Goal: Navigation & Orientation: Find specific page/section

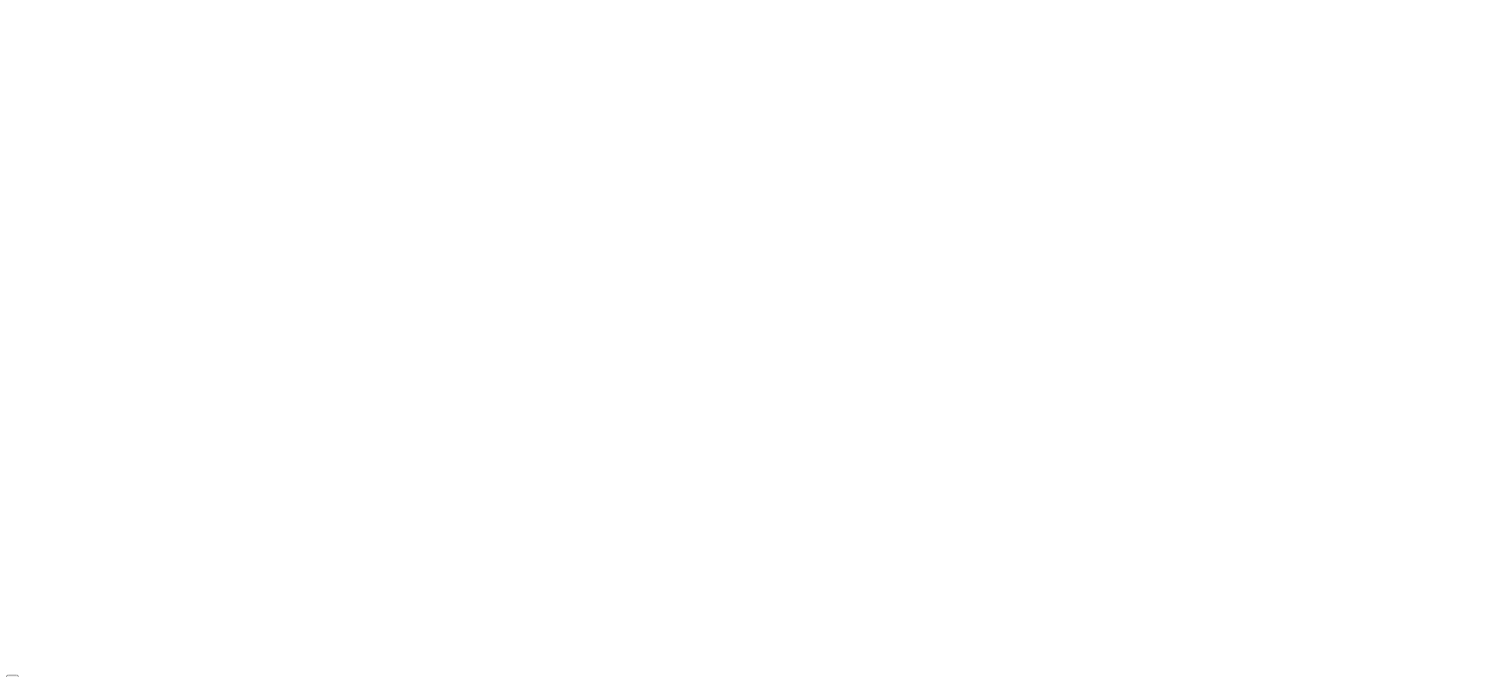
scroll to position [6652, 0]
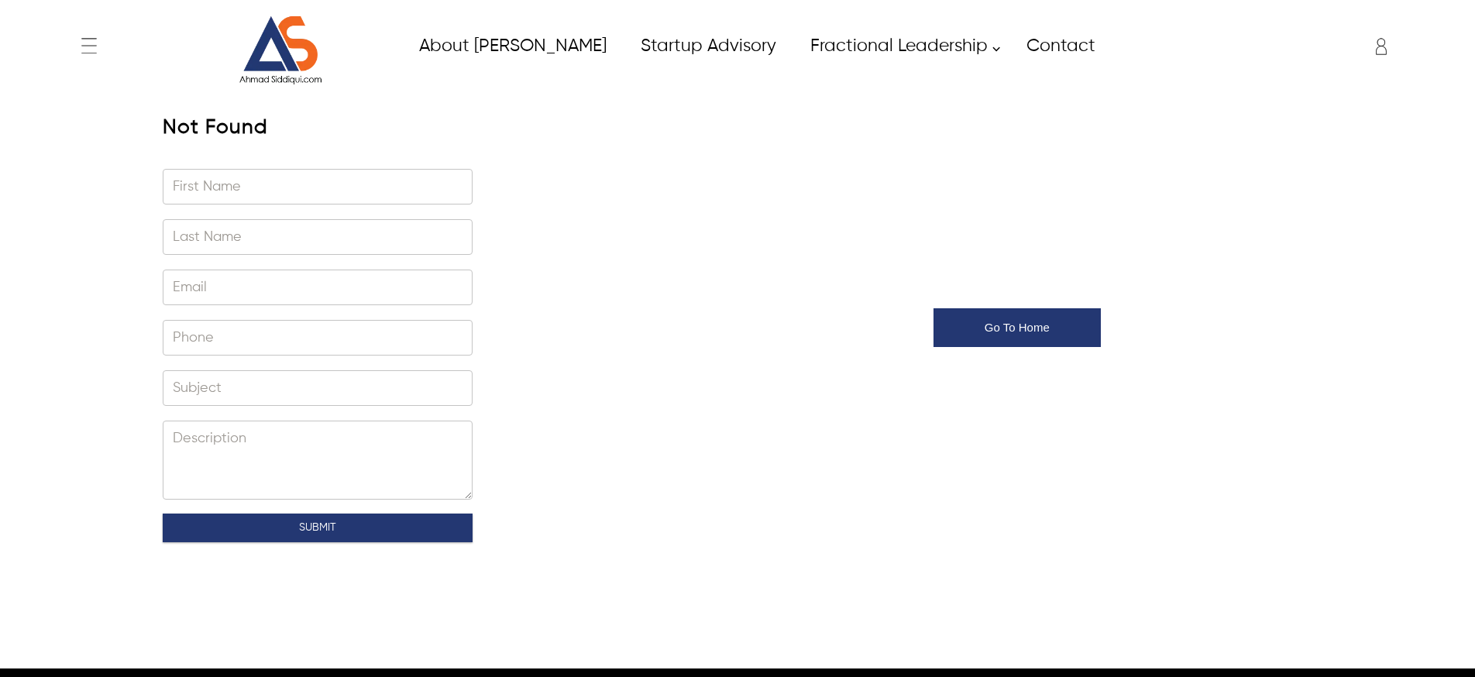
click at [1387, 45] on icon "Enter to Open SignUp and Register OverLay" at bounding box center [1380, 46] width 31 height 31
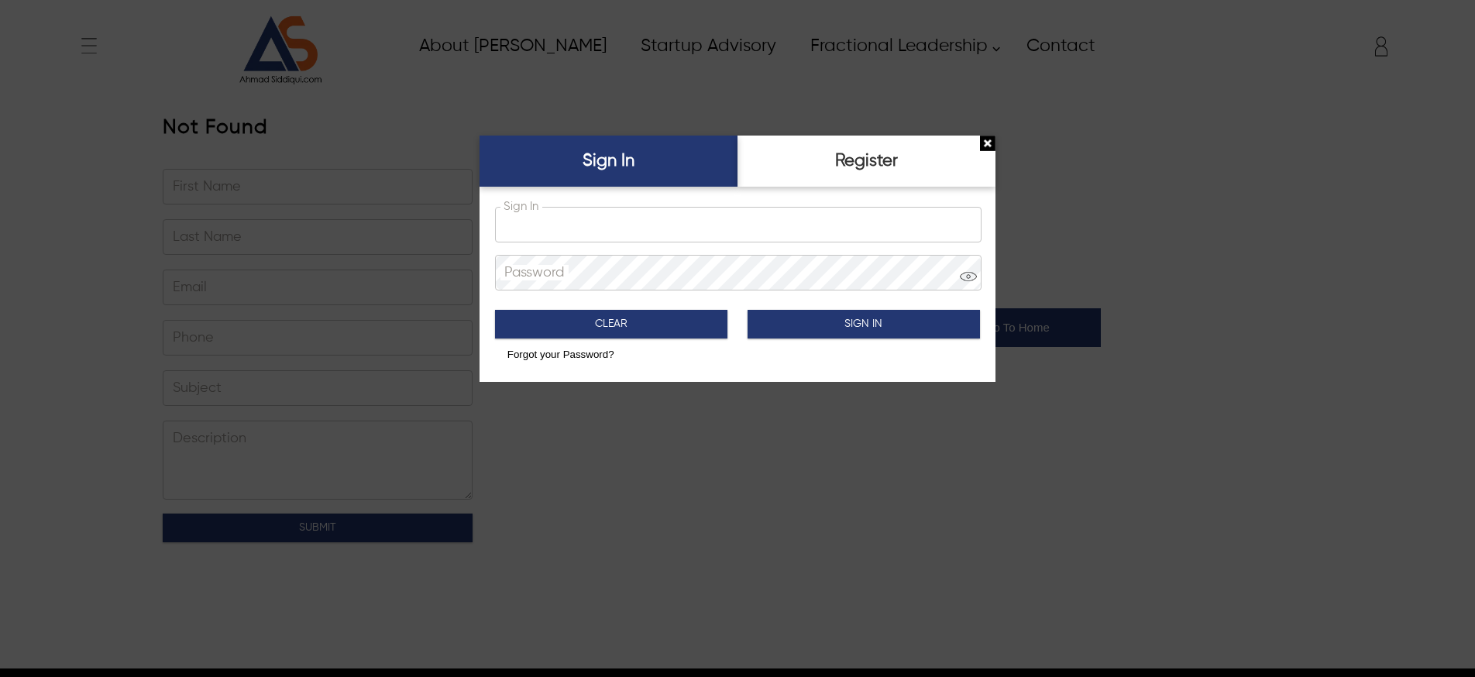
type input "**********"
click at [805, 329] on button "Sign In" at bounding box center [863, 324] width 233 height 29
type input "*****"
type input "********"
type input "**********"
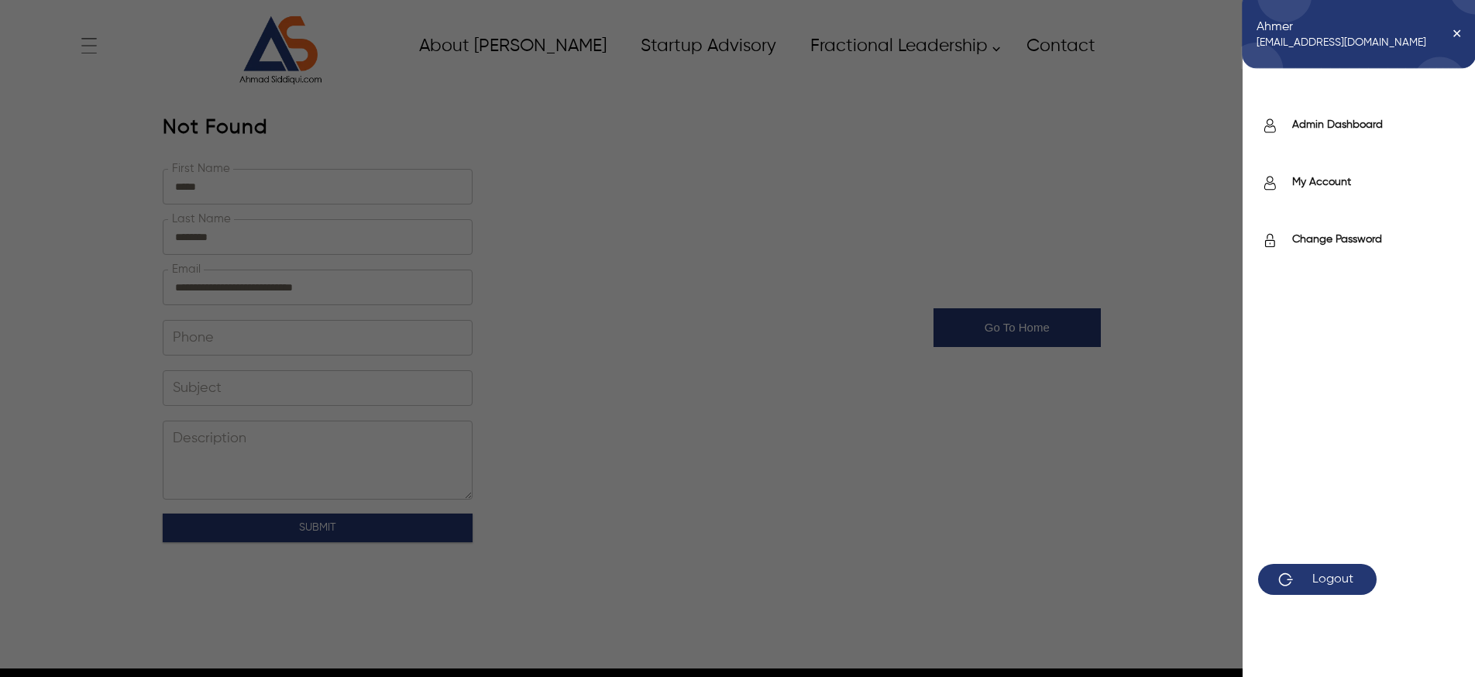
click at [1379, 44] on div "Ahmer ahmer.siddiqui@itverticals.com ✕ Admin Dashboard My Account Change Passwo…" at bounding box center [1274, 46] width 254 height 39
click at [1351, 127] on label "Admin Dashboard" at bounding box center [1375, 124] width 167 height 15
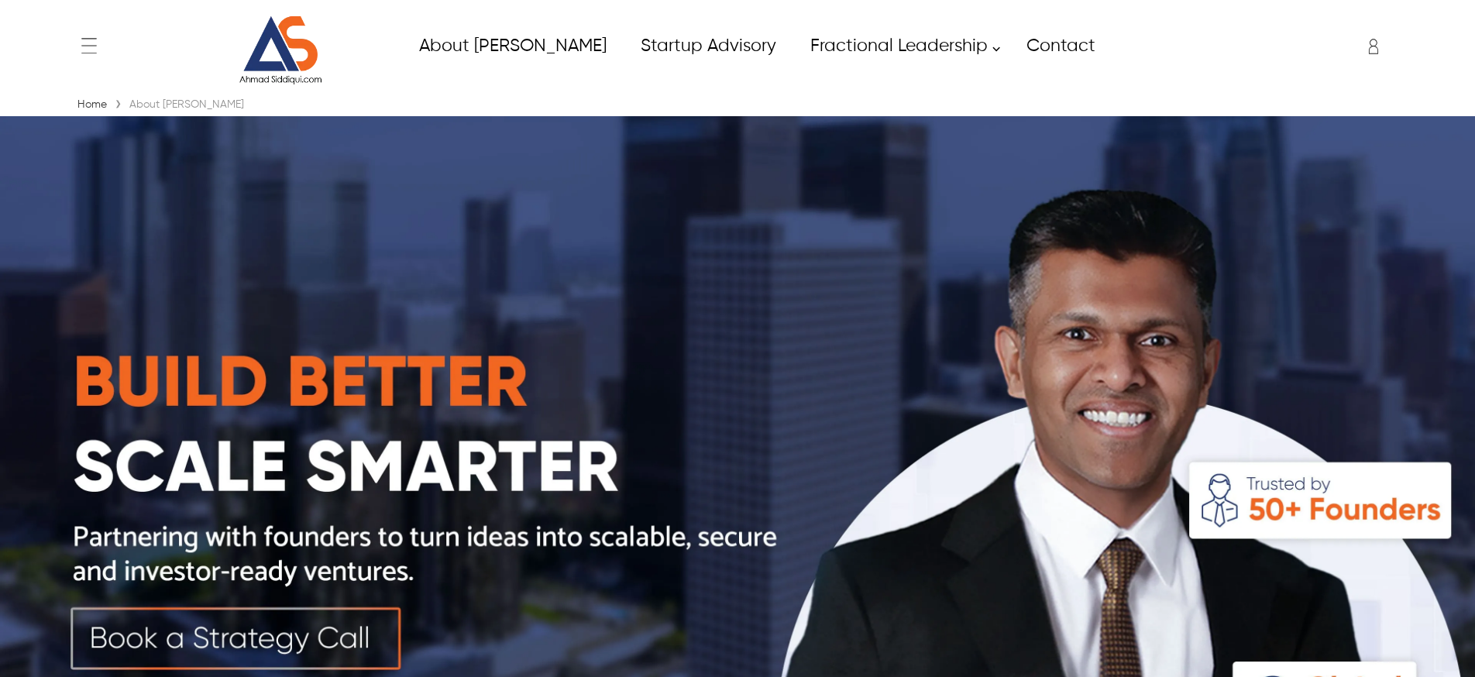
click at [297, 33] on img at bounding box center [280, 50] width 116 height 70
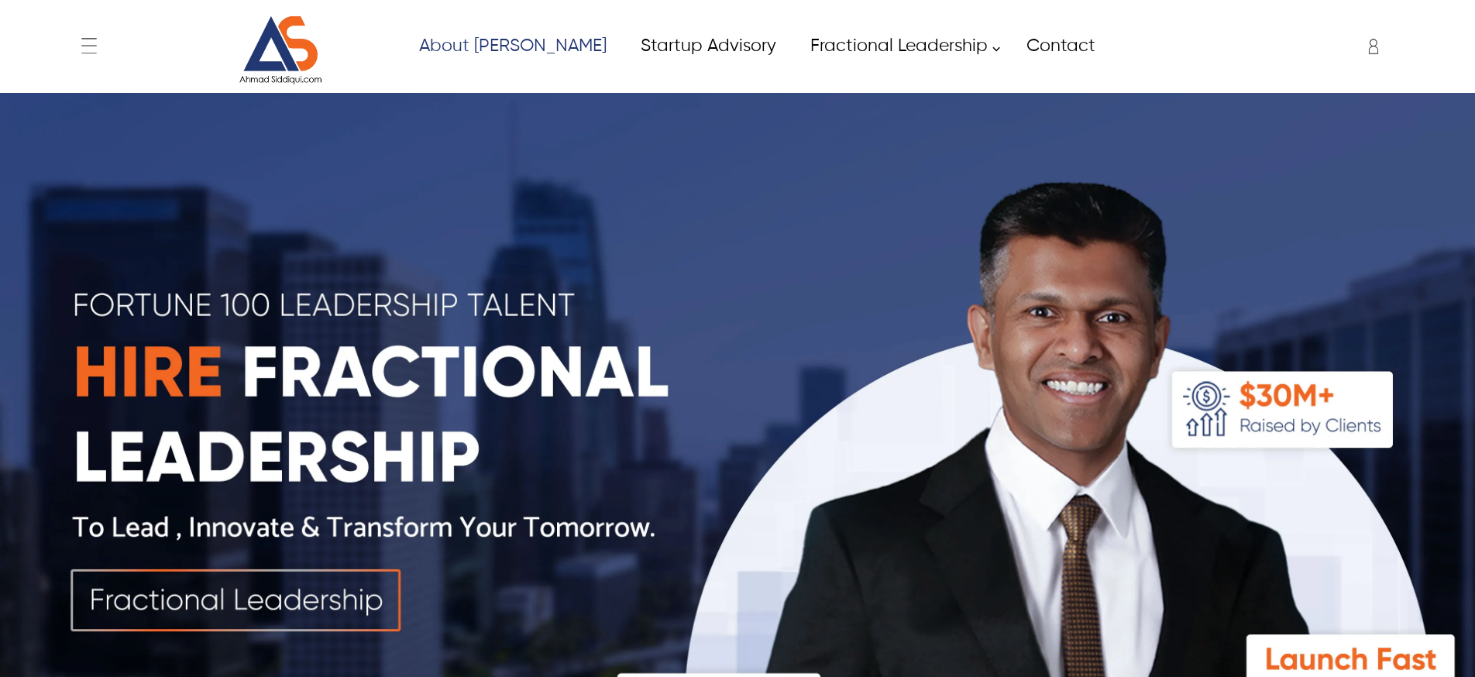
click at [508, 49] on link "About [PERSON_NAME]" at bounding box center [511, 46] width 221 height 35
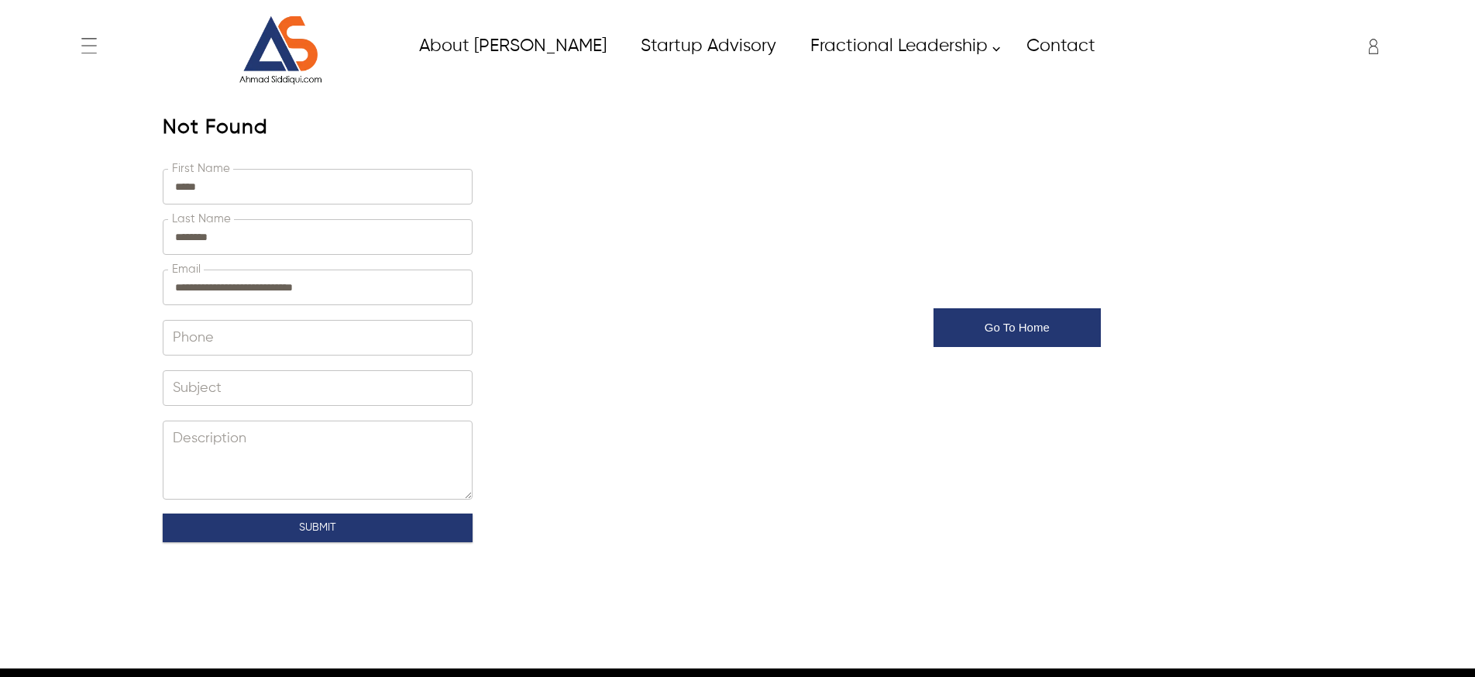
click at [288, 59] on img at bounding box center [280, 50] width 116 height 70
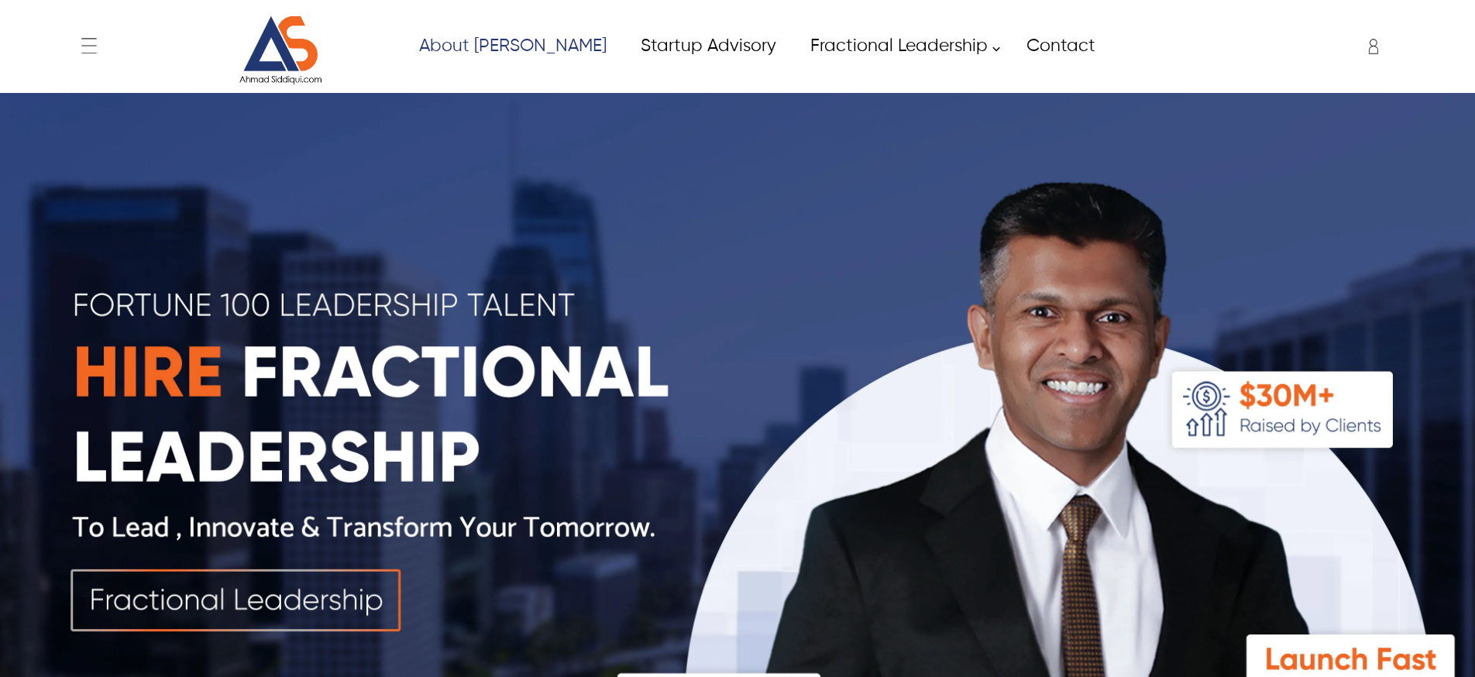
click at [509, 46] on link "About [PERSON_NAME]" at bounding box center [511, 46] width 221 height 35
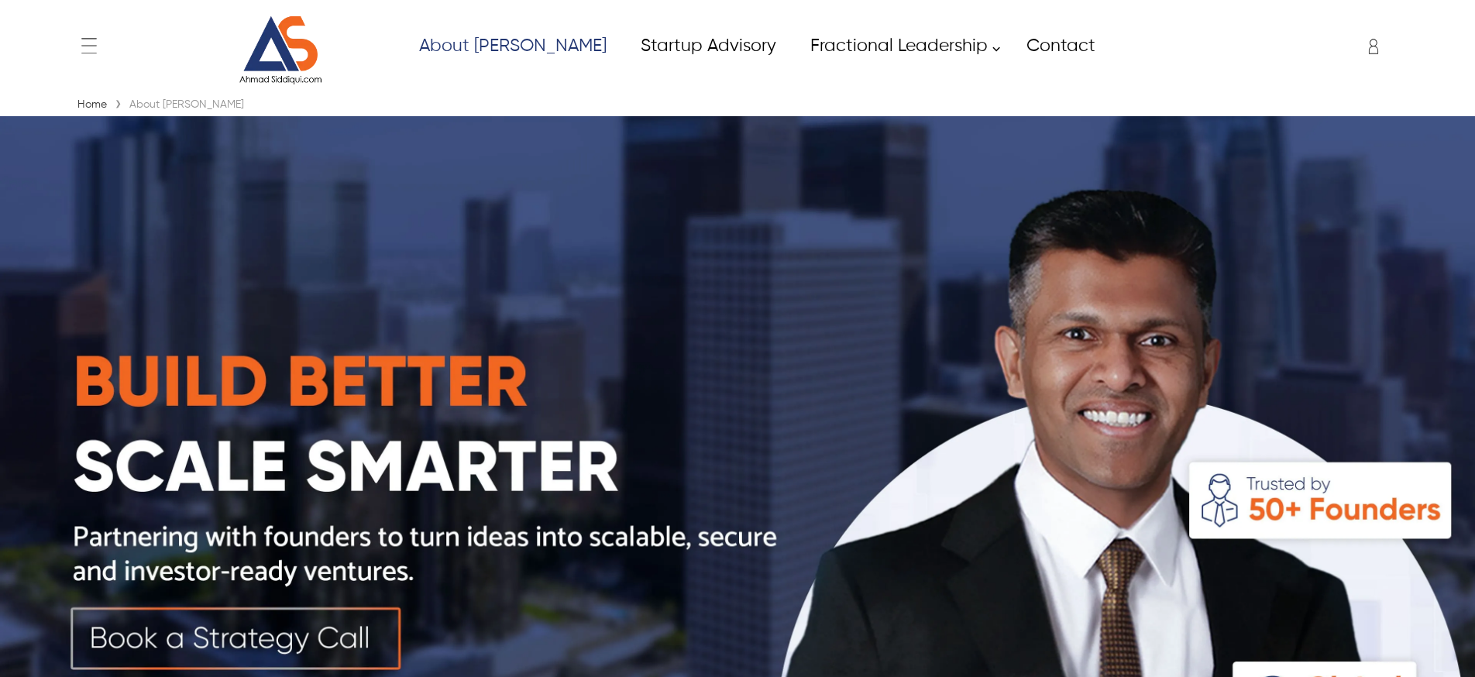
click at [509, 47] on link "About [PERSON_NAME]" at bounding box center [511, 46] width 221 height 35
click at [308, 66] on img at bounding box center [280, 50] width 116 height 70
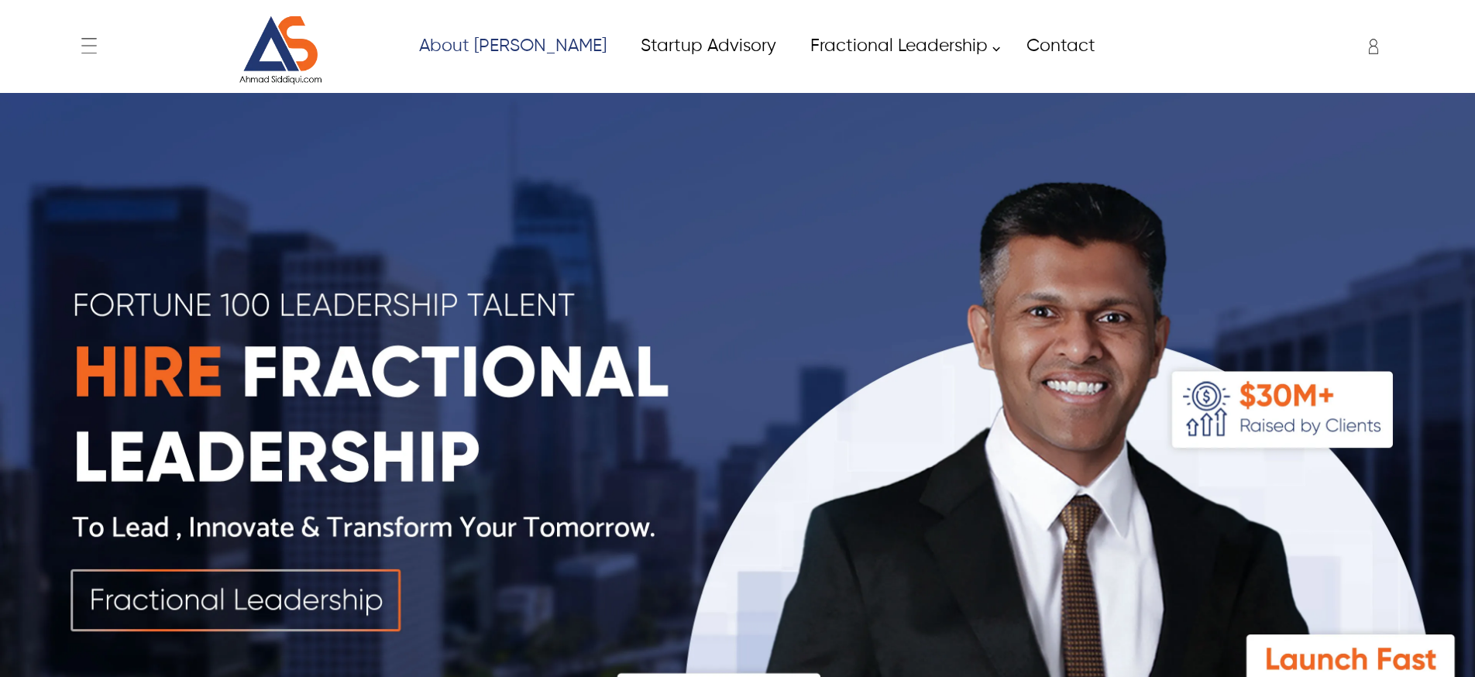
click at [504, 46] on link "About [PERSON_NAME]" at bounding box center [511, 46] width 221 height 35
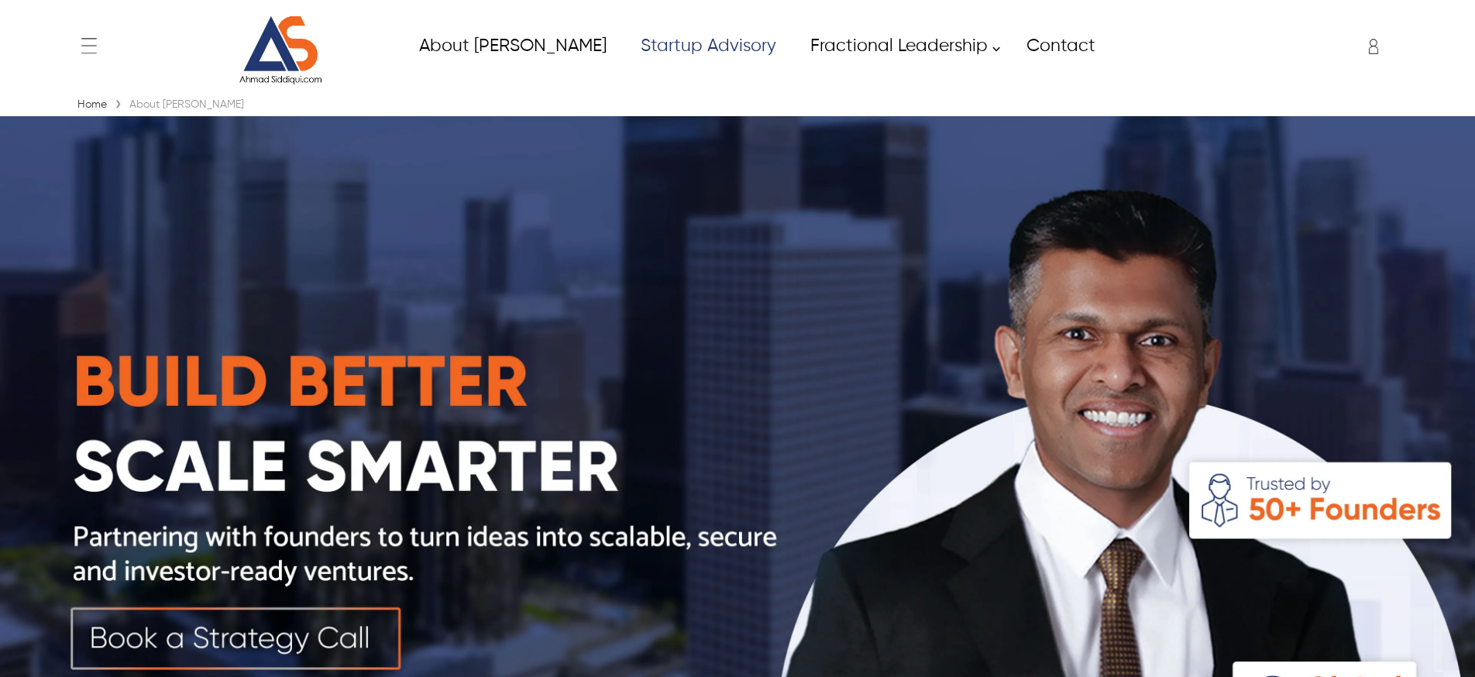
click at [673, 56] on link "Startup Advisory" at bounding box center [708, 46] width 170 height 35
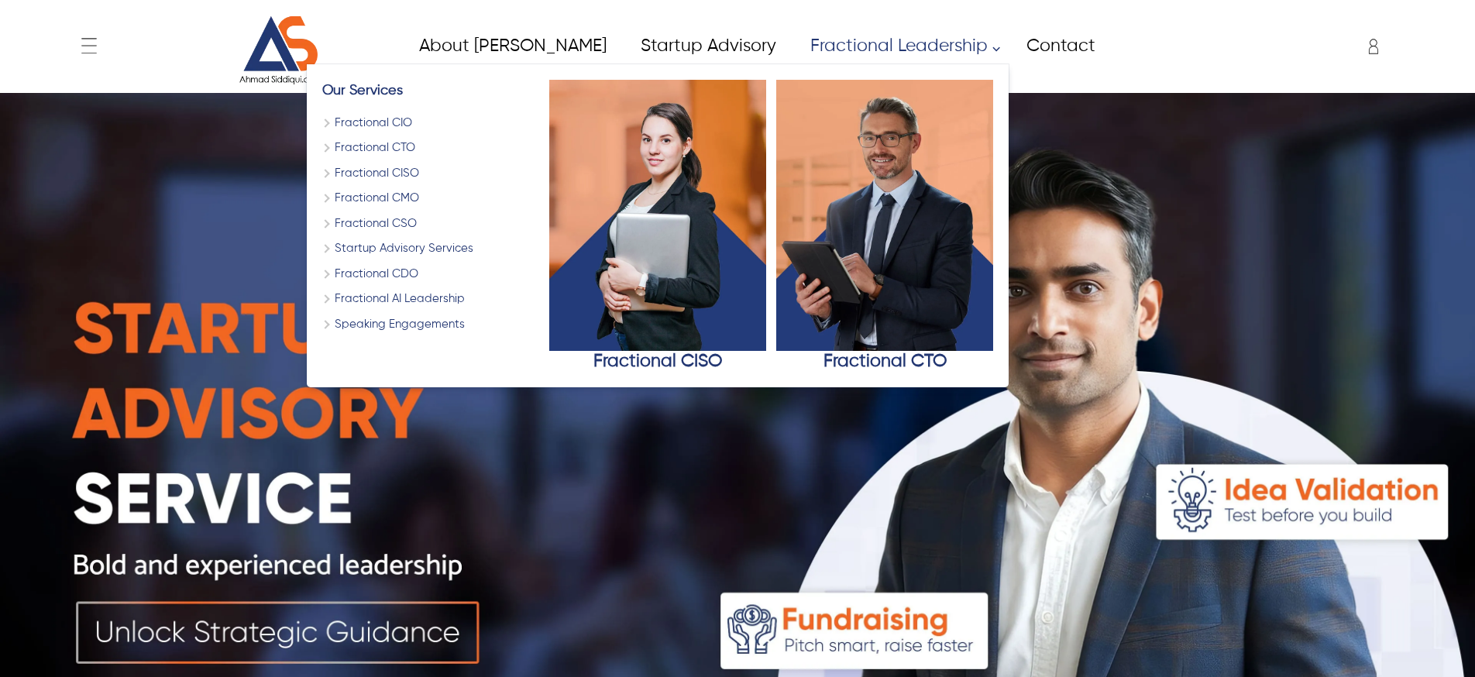
click at [792, 46] on link "Fractional Leadership" at bounding box center [900, 46] width 216 height 35
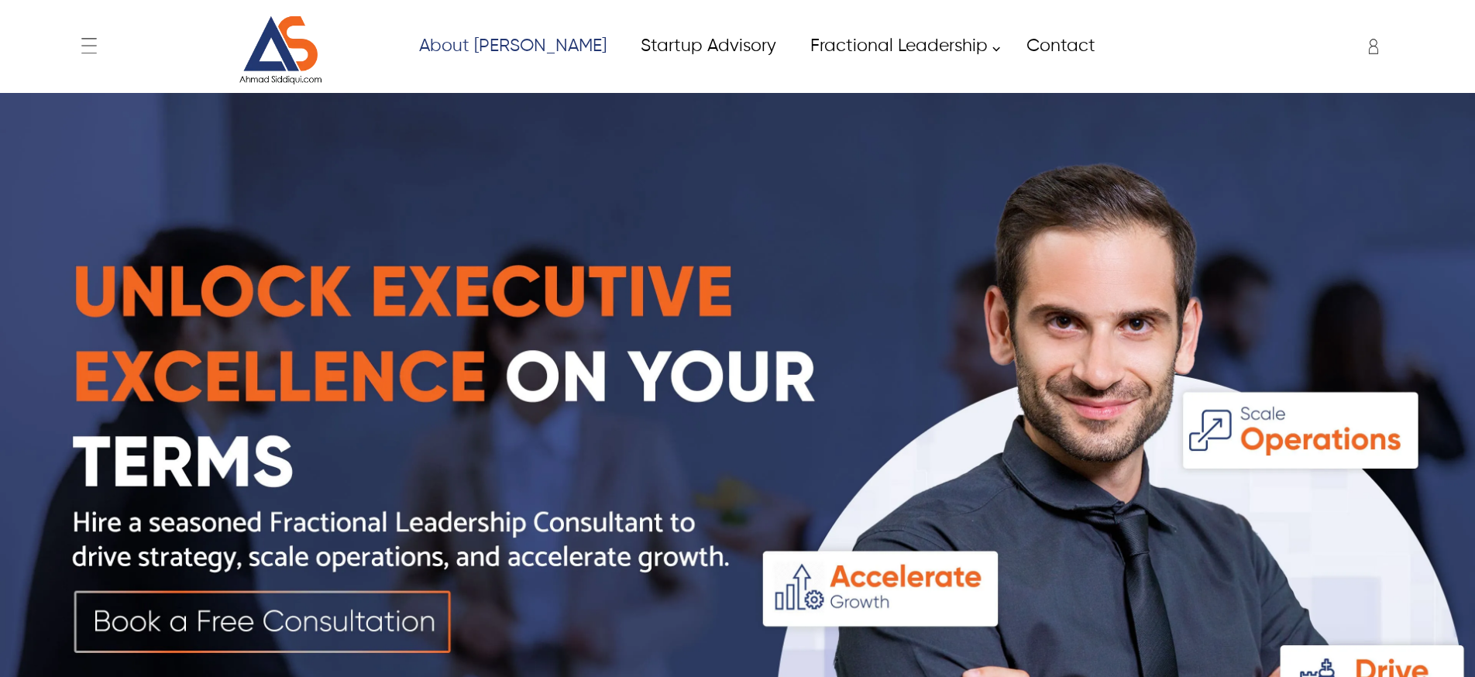
click at [523, 57] on link "About [PERSON_NAME]" at bounding box center [511, 46] width 221 height 35
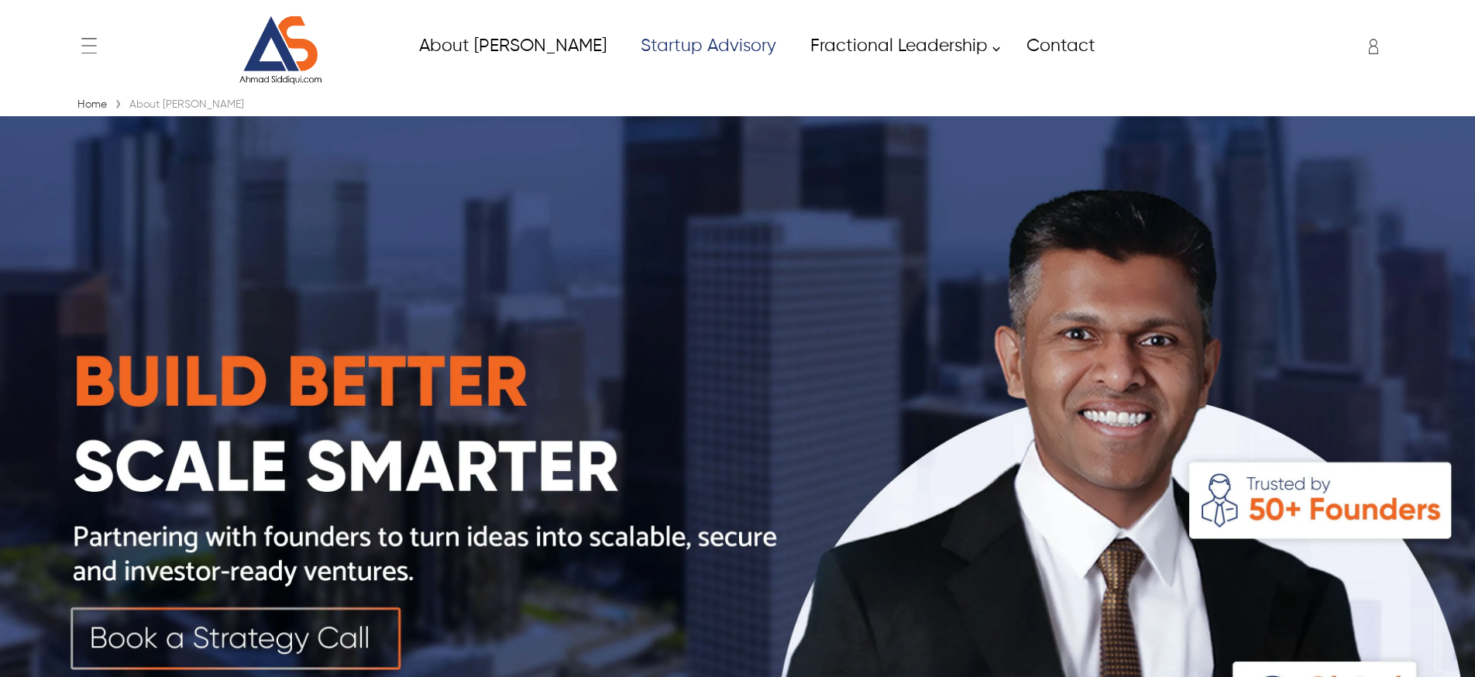
click at [649, 43] on link "Startup Advisory" at bounding box center [708, 46] width 170 height 35
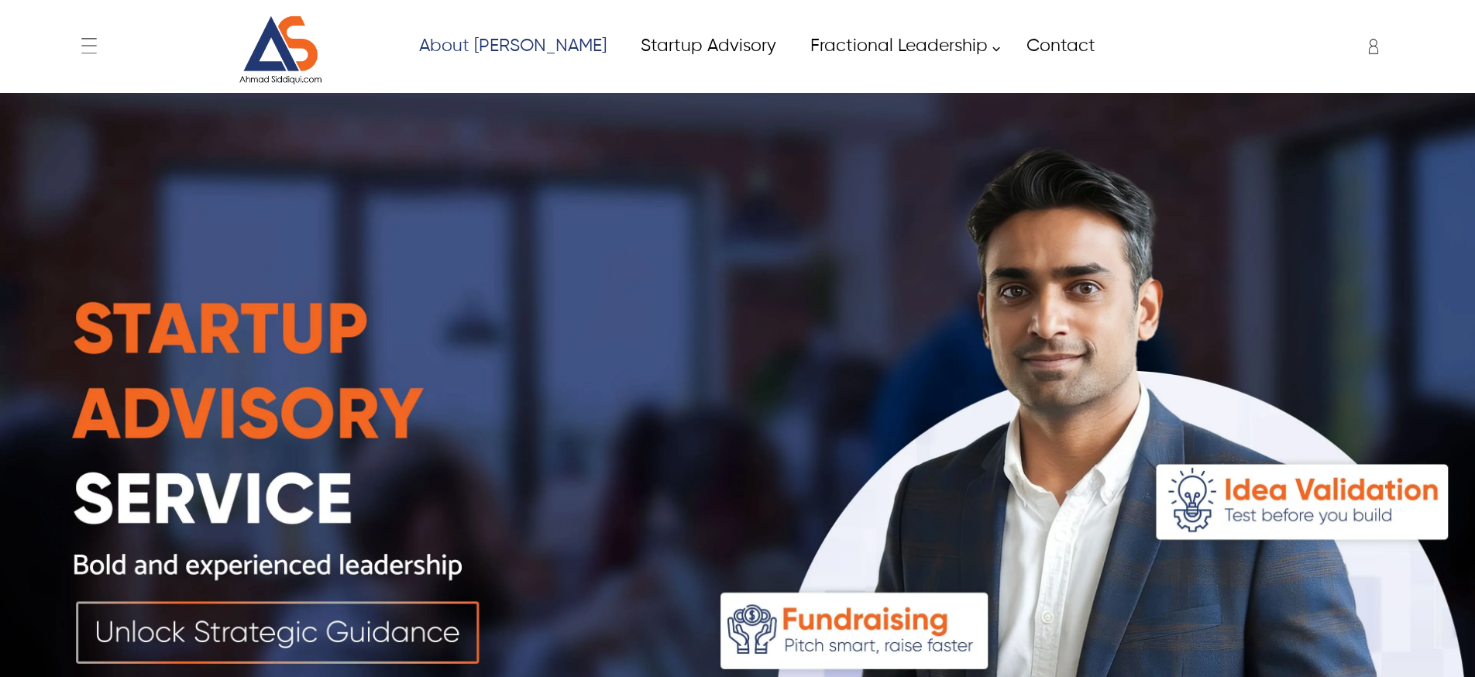
click at [283, 48] on img at bounding box center [280, 50] width 116 height 70
